Goal: Navigation & Orientation: Find specific page/section

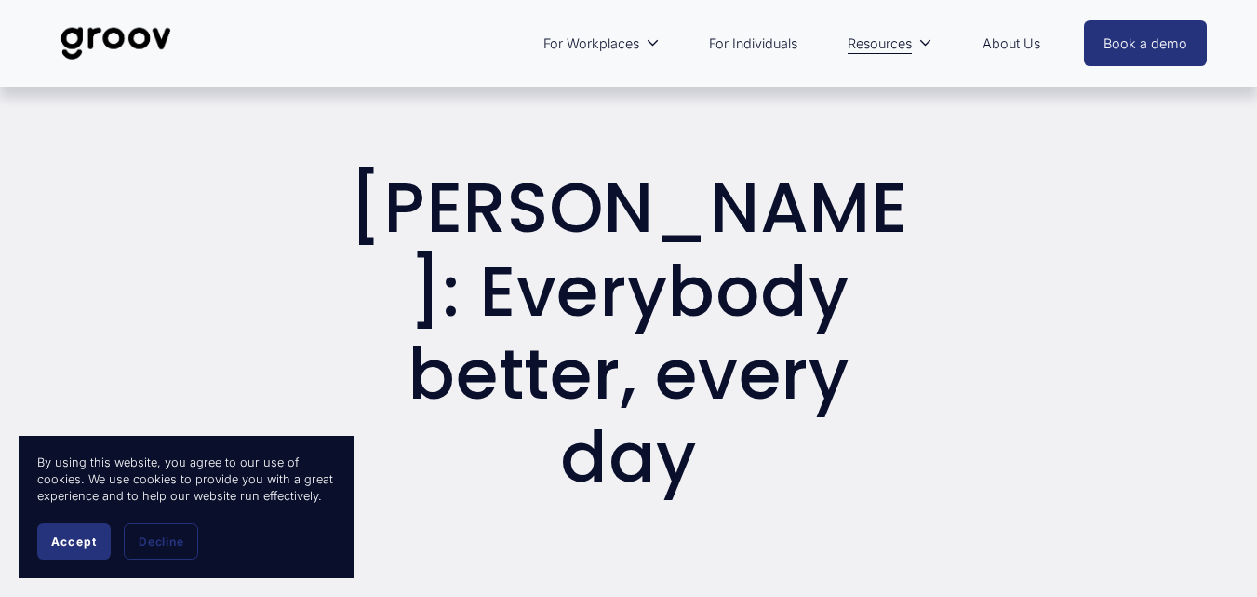
drag, startPoint x: 1254, startPoint y: 40, endPoint x: 1253, endPoint y: 80, distance: 40.0
click at [1253, 80] on div "Skip to Content For Workplaces Workplace overview" at bounding box center [628, 43] width 1257 height 87
click at [46, 535] on button "Accept" at bounding box center [74, 541] width 74 height 36
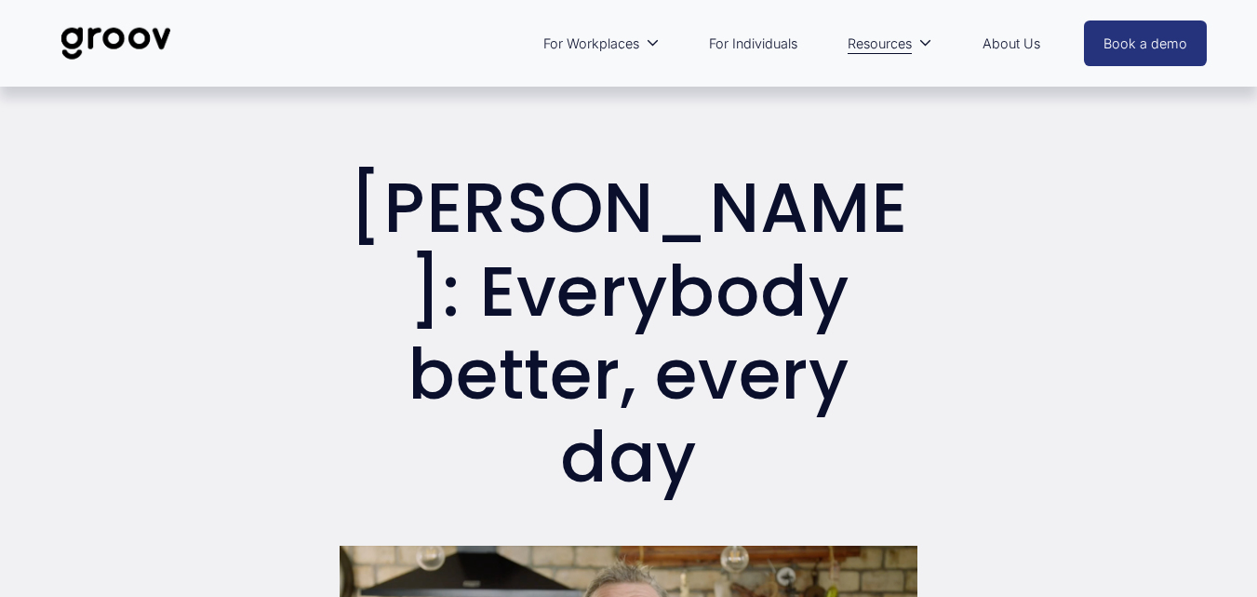
click at [763, 40] on link "For Individuals" at bounding box center [753, 43] width 107 height 43
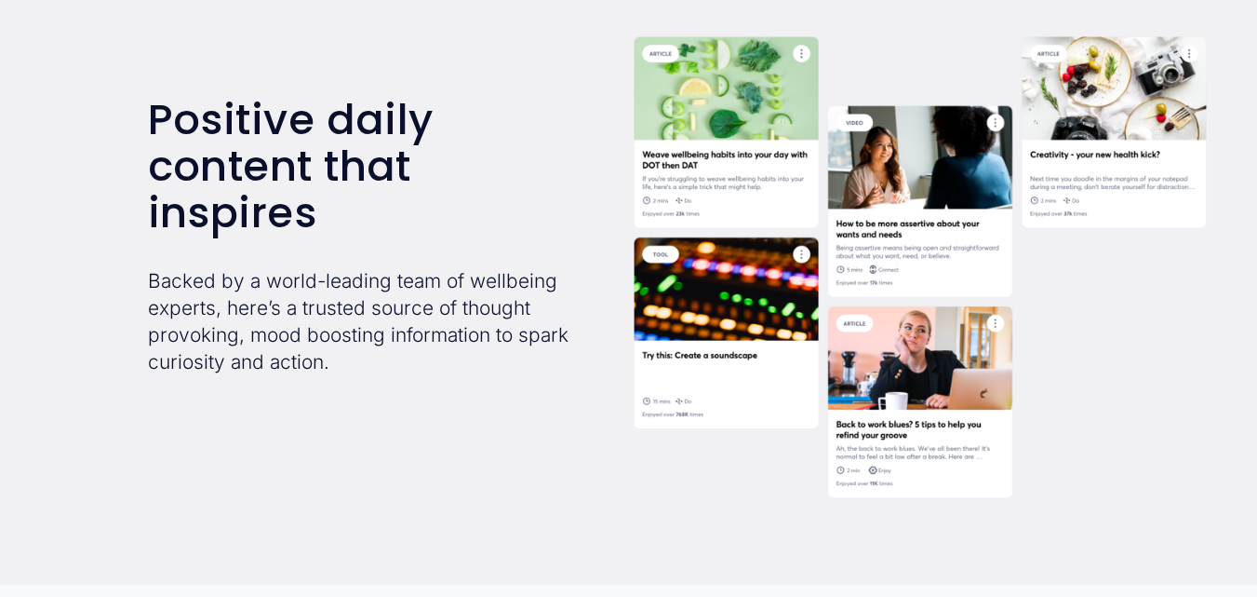
scroll to position [3110, 0]
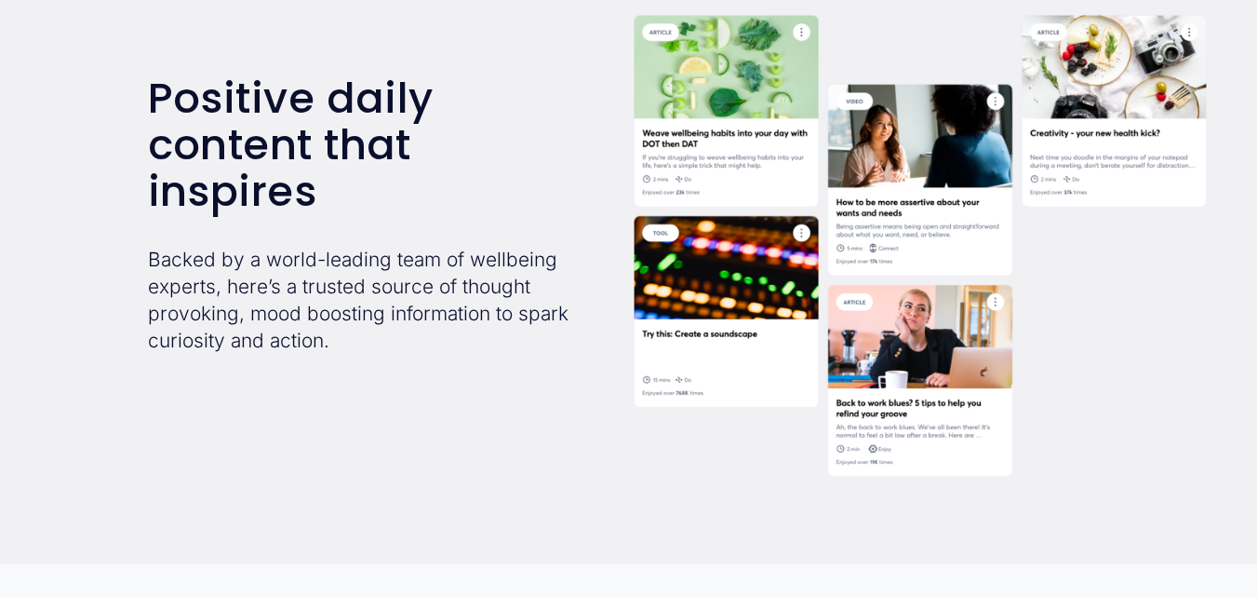
click at [892, 458] on div at bounding box center [920, 246] width 573 height 462
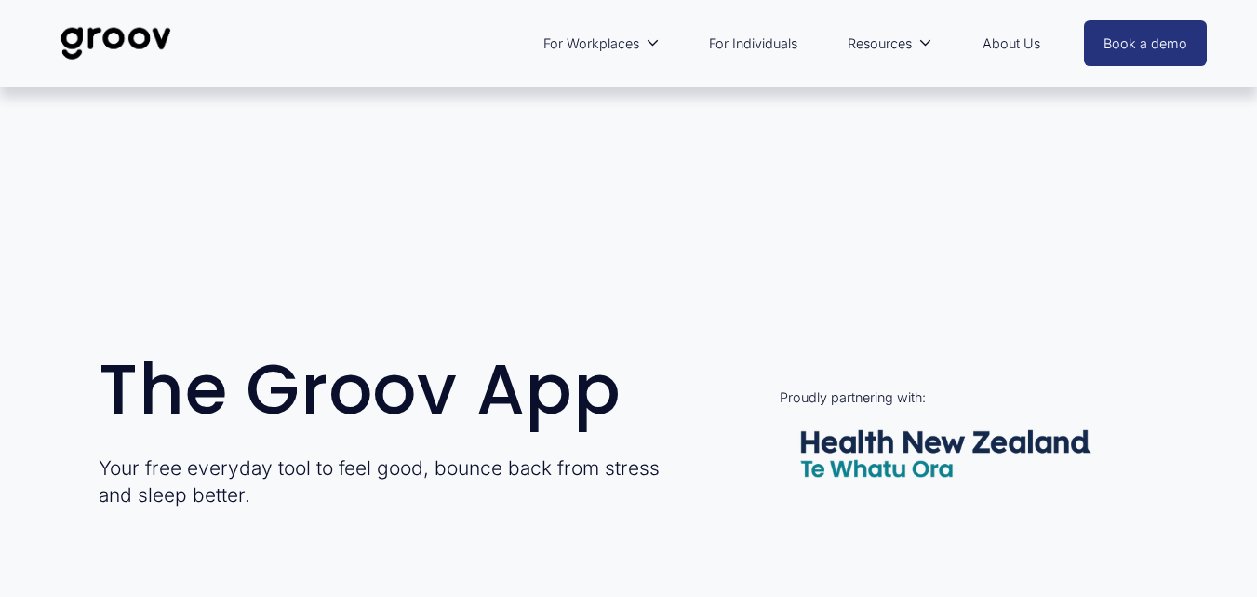
scroll to position [0, 0]
